Goal: Find specific page/section: Find specific page/section

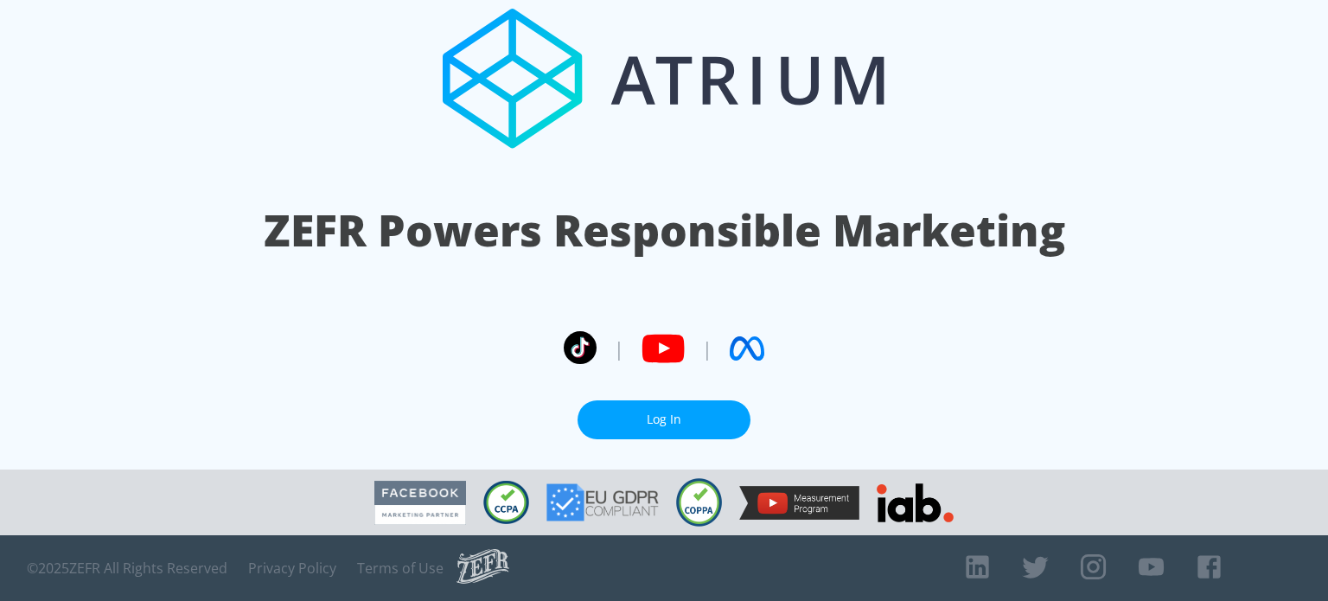
click at [678, 421] on link "Log In" at bounding box center [664, 419] width 173 height 39
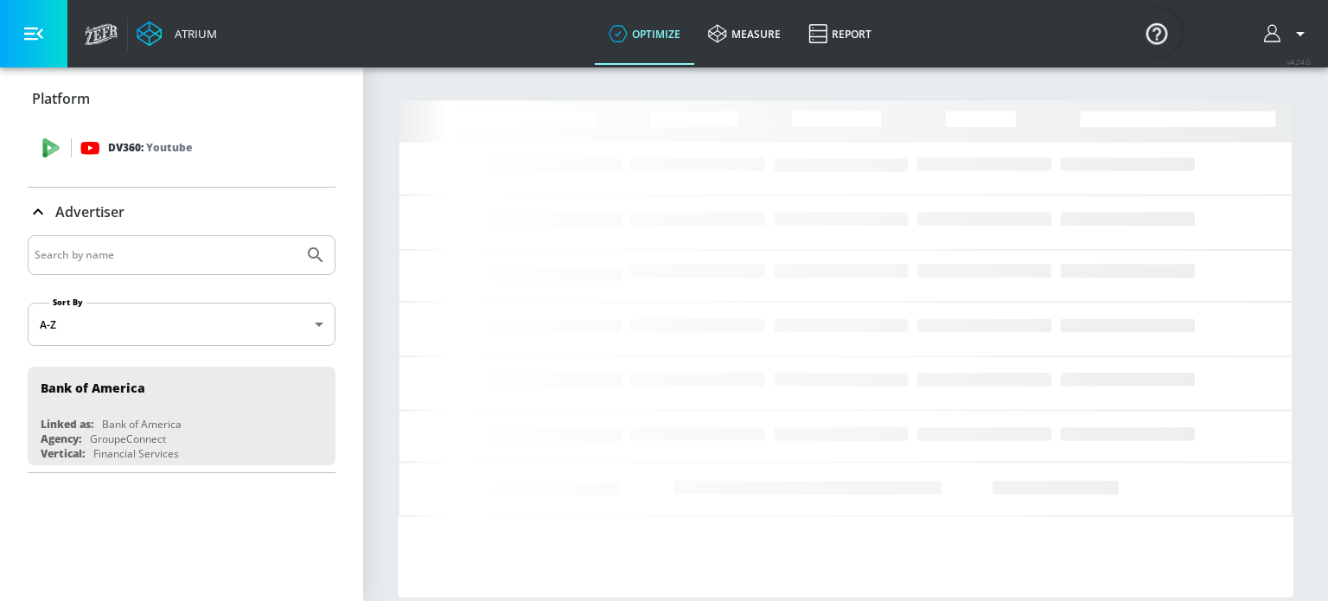
click at [195, 147] on div "DV360: Youtube" at bounding box center [200, 147] width 241 height 19
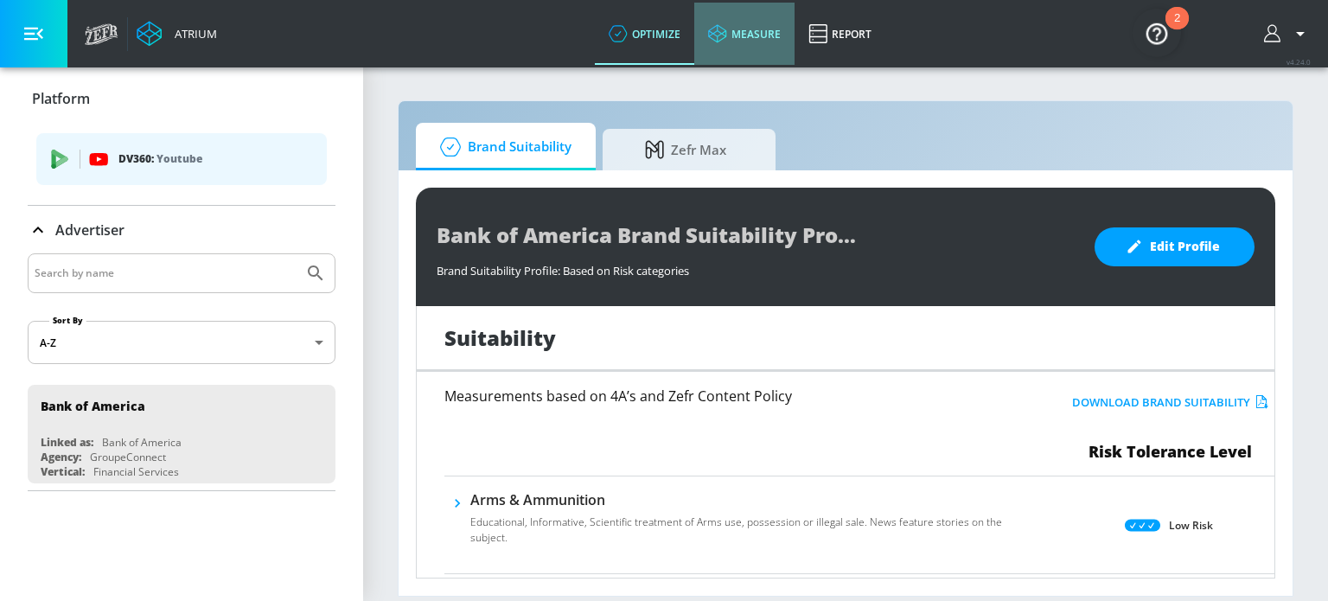
click at [763, 35] on link "measure" at bounding box center [744, 34] width 100 height 62
